Goal: Task Accomplishment & Management: Use online tool/utility

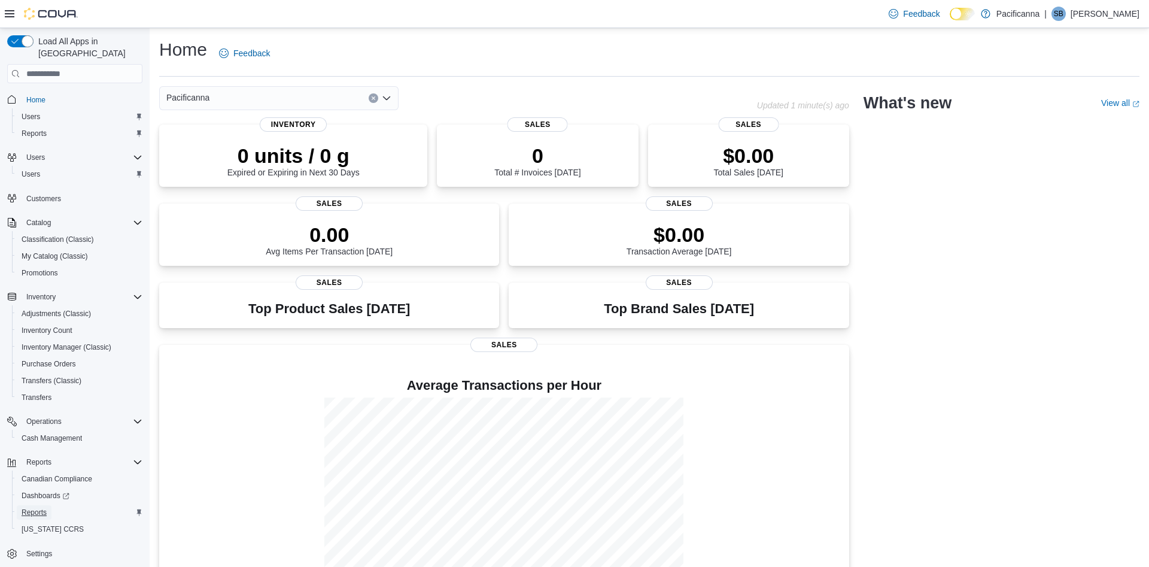
click at [44, 507] on span "Reports" at bounding box center [34, 512] width 25 height 10
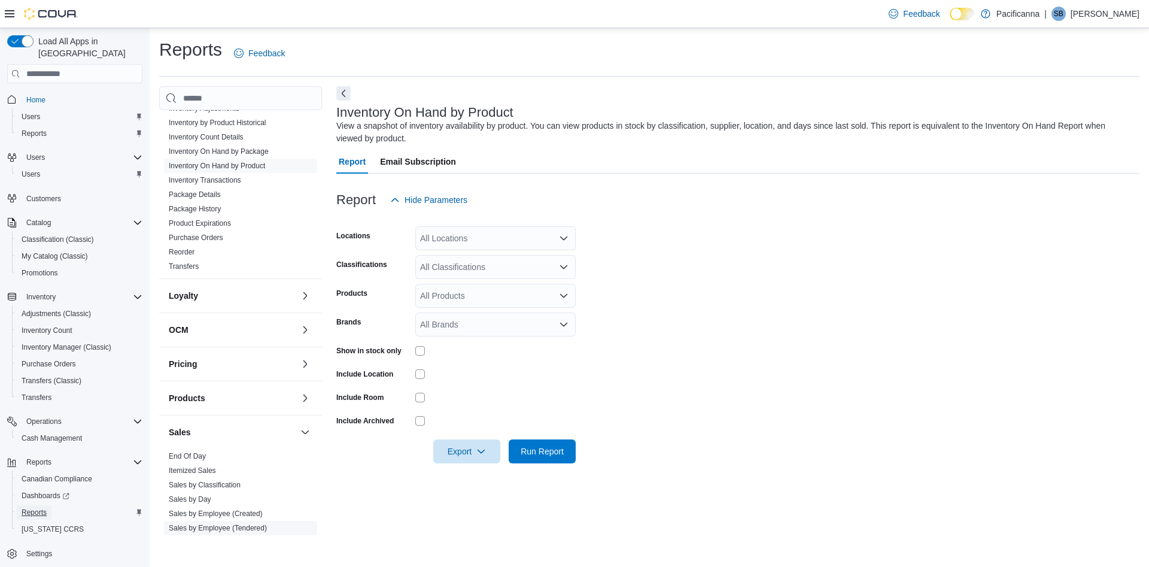
scroll to position [345, 0]
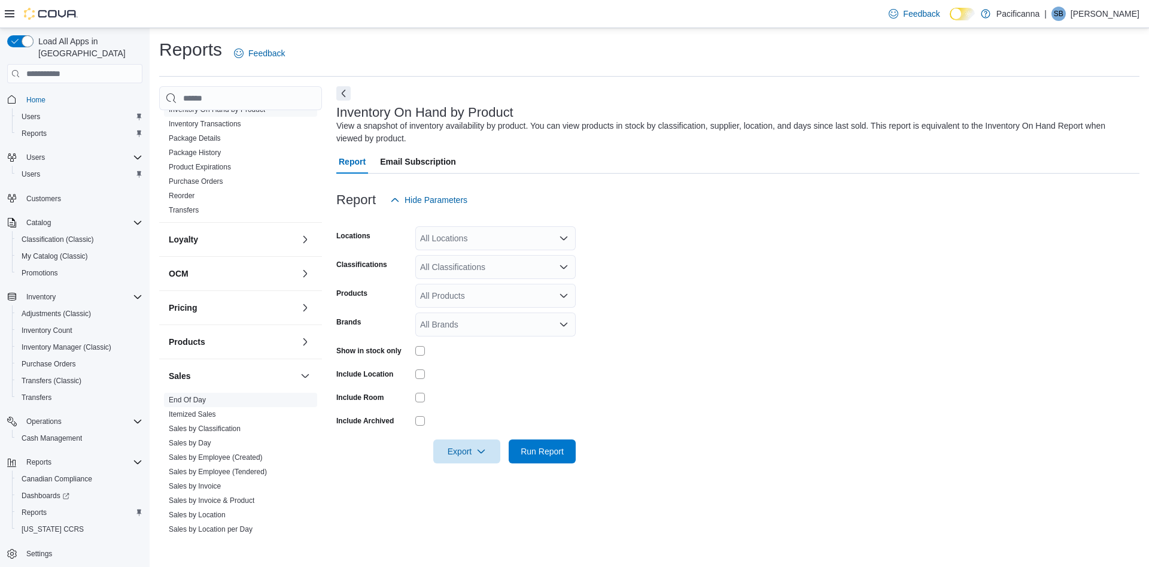
click at [203, 394] on span "End Of Day" at bounding box center [240, 399] width 153 height 14
click at [187, 397] on link "End Of Day" at bounding box center [187, 399] width 37 height 8
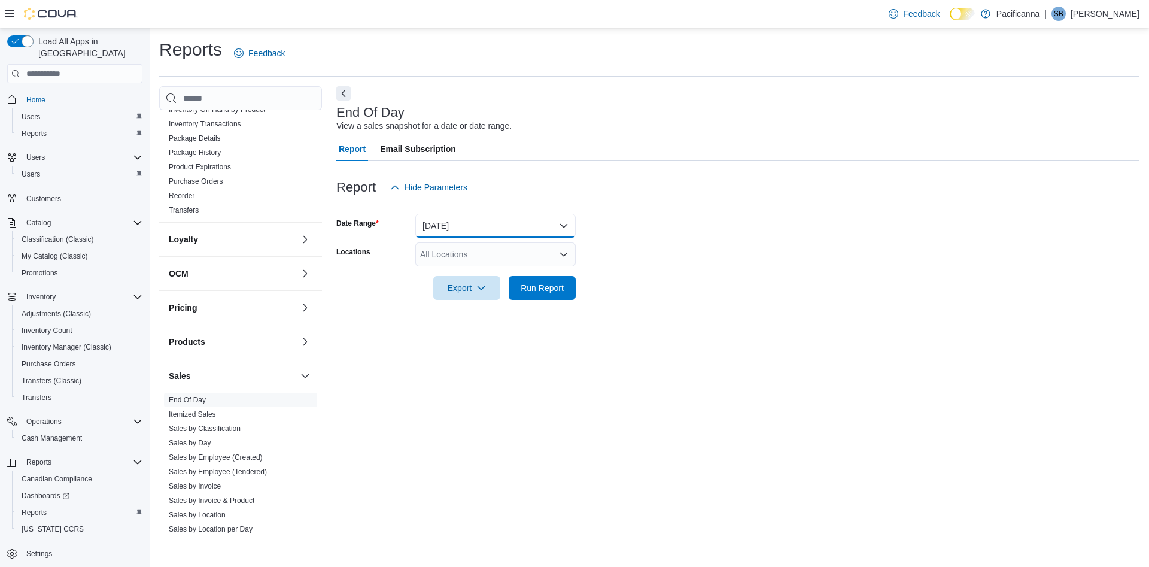
click at [552, 227] on button "[DATE]" at bounding box center [495, 226] width 160 height 24
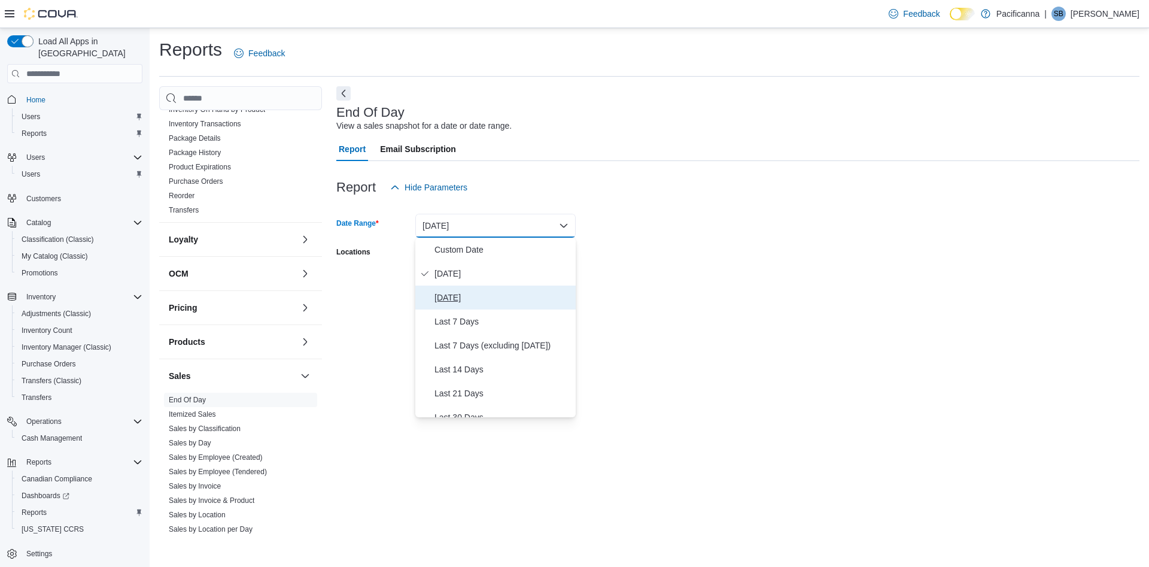
click at [484, 299] on span "[DATE]" at bounding box center [502, 297] width 136 height 14
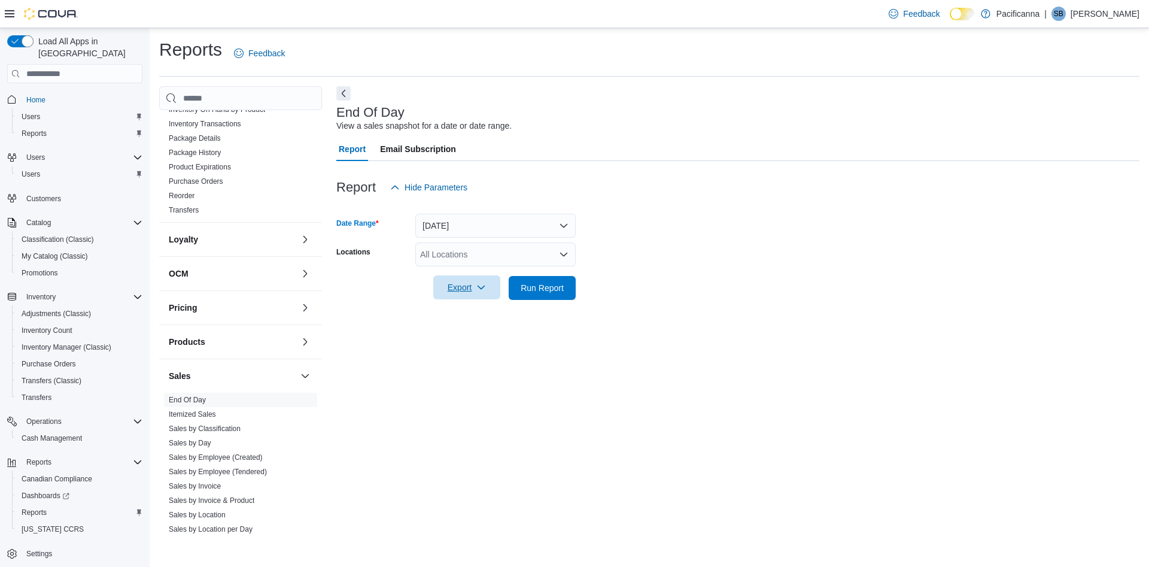
click at [479, 294] on span "Export" at bounding box center [466, 287] width 53 height 24
click at [481, 337] on span "Export to Pdf" at bounding box center [469, 336] width 54 height 10
